Goal: Manage account settings

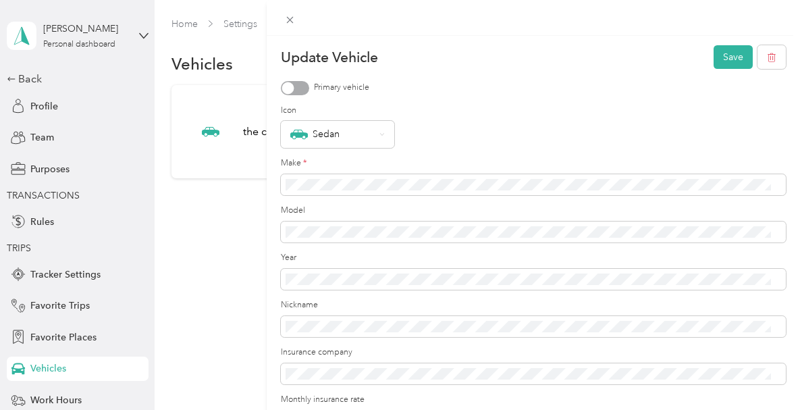
scroll to position [226, 0]
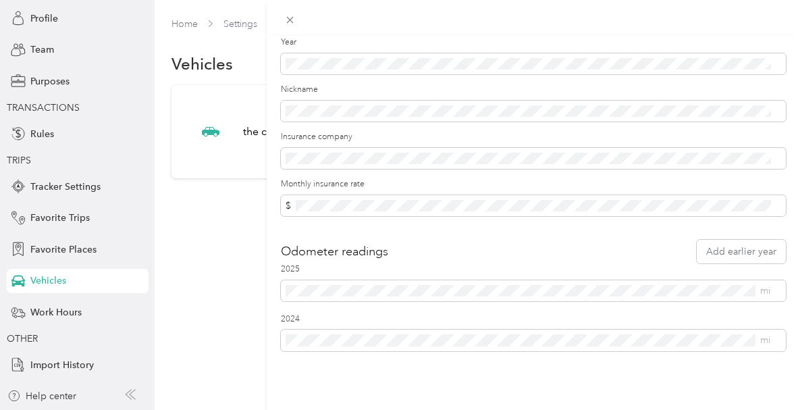
click at [209, 254] on div "Update Vehicle Save Primary vehicle Icon Sedan Make * Model Year Nickname Insur…" at bounding box center [400, 205] width 800 height 410
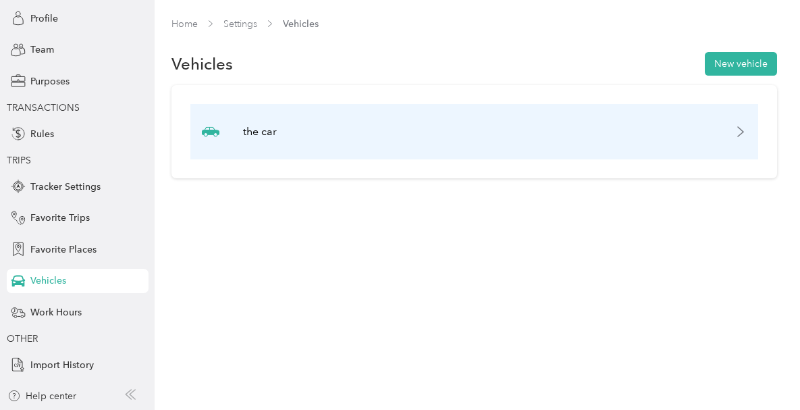
click at [743, 136] on icon at bounding box center [740, 131] width 5 height 9
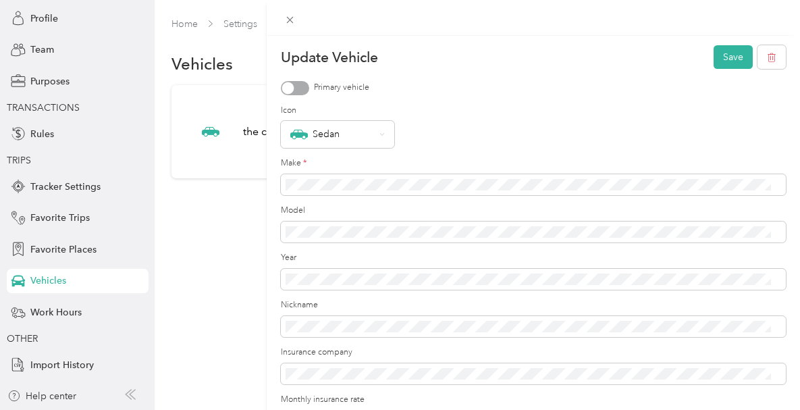
click at [306, 91] on div at bounding box center [295, 88] width 28 height 14
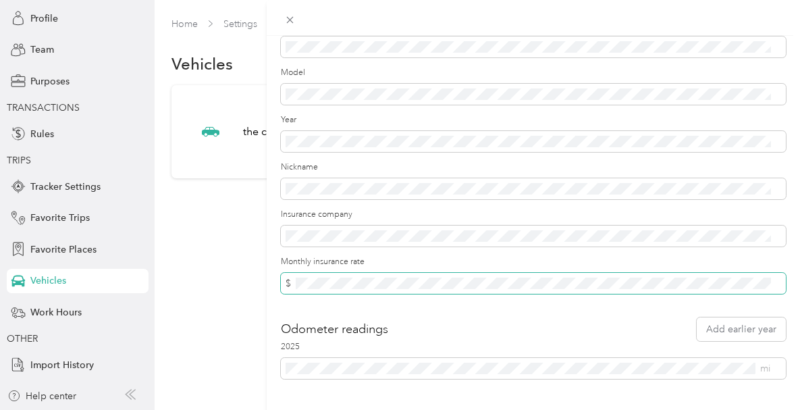
scroll to position [176, 0]
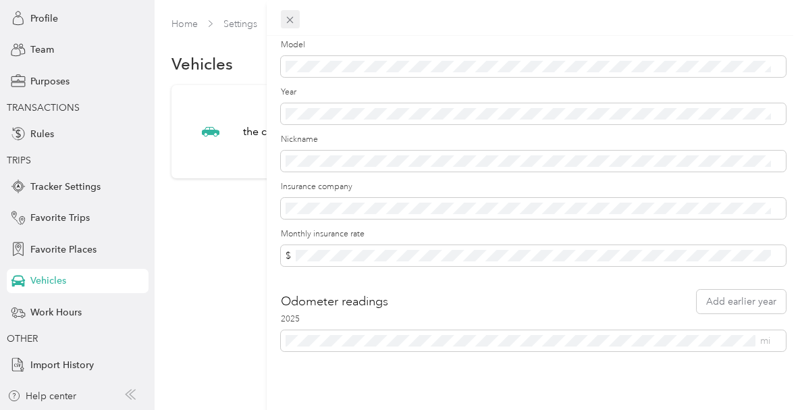
click at [290, 20] on icon at bounding box center [290, 20] width 7 height 7
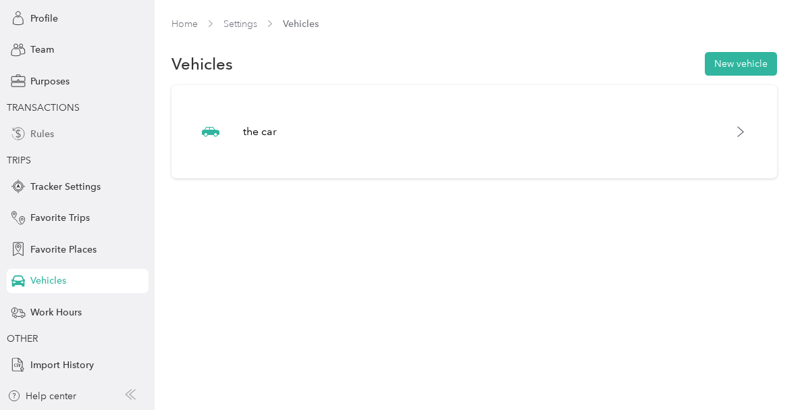
click at [18, 134] on icon at bounding box center [18, 133] width 15 height 15
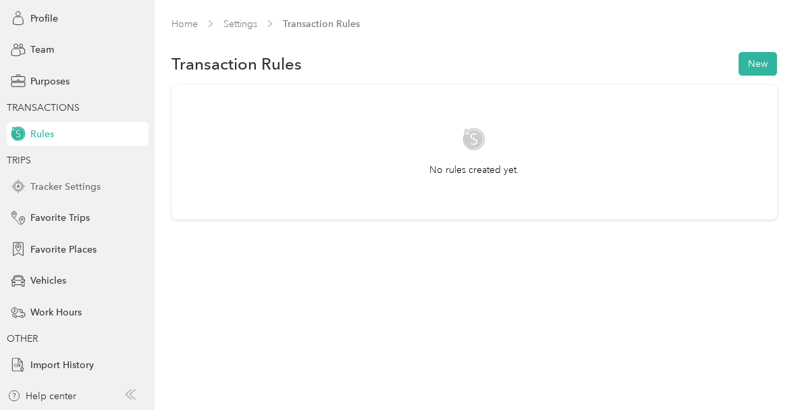
click at [36, 189] on span "Tracker Settings" at bounding box center [65, 187] width 70 height 14
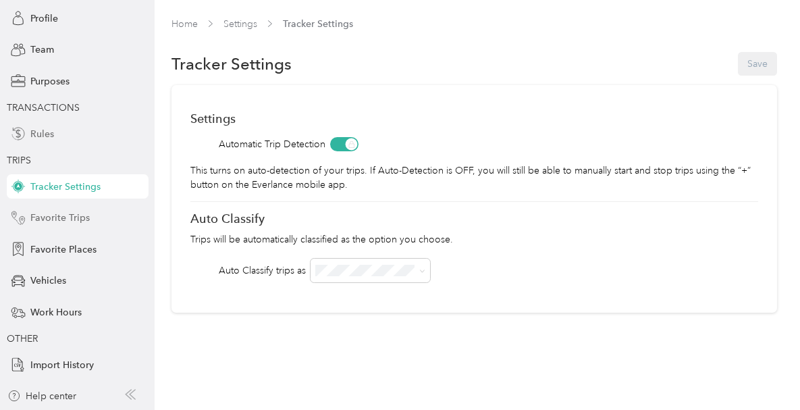
click at [17, 219] on icon at bounding box center [18, 218] width 15 height 15
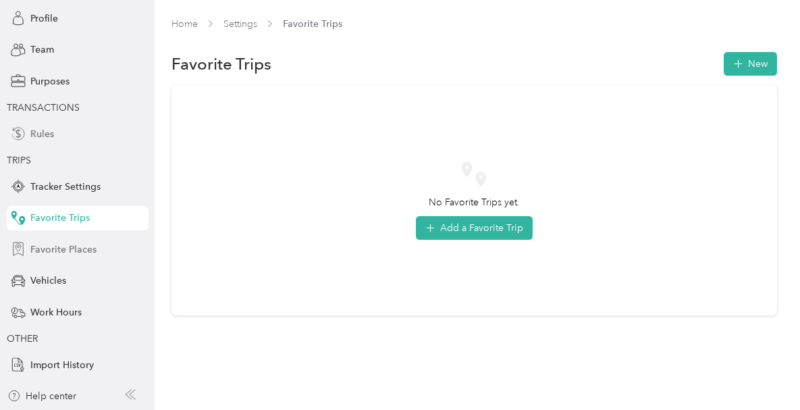
click at [20, 249] on icon at bounding box center [18, 249] width 15 height 15
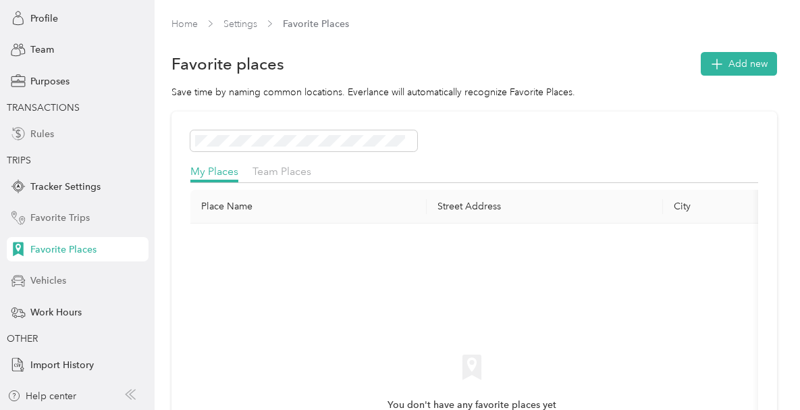
click at [20, 278] on icon at bounding box center [18, 280] width 15 height 15
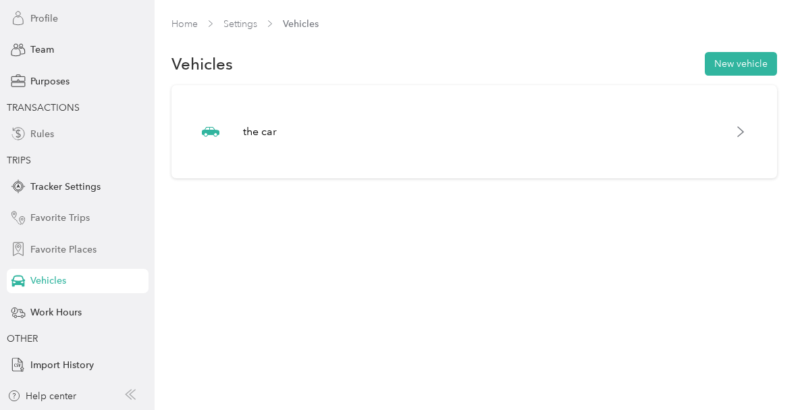
click at [20, 20] on icon at bounding box center [18, 18] width 15 height 15
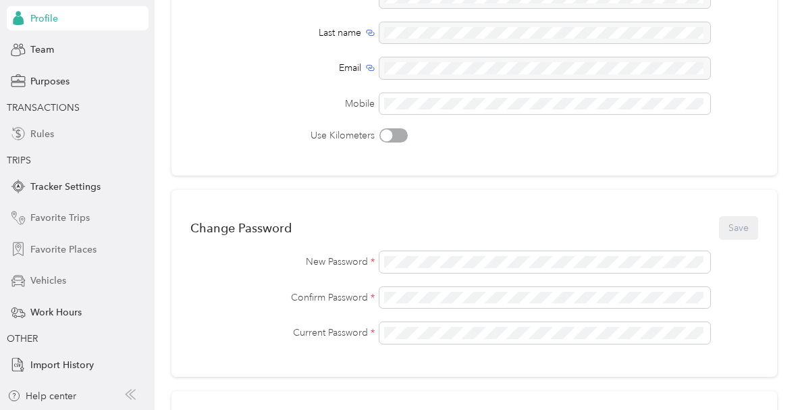
scroll to position [181, 0]
